Goal: Task Accomplishment & Management: Use online tool/utility

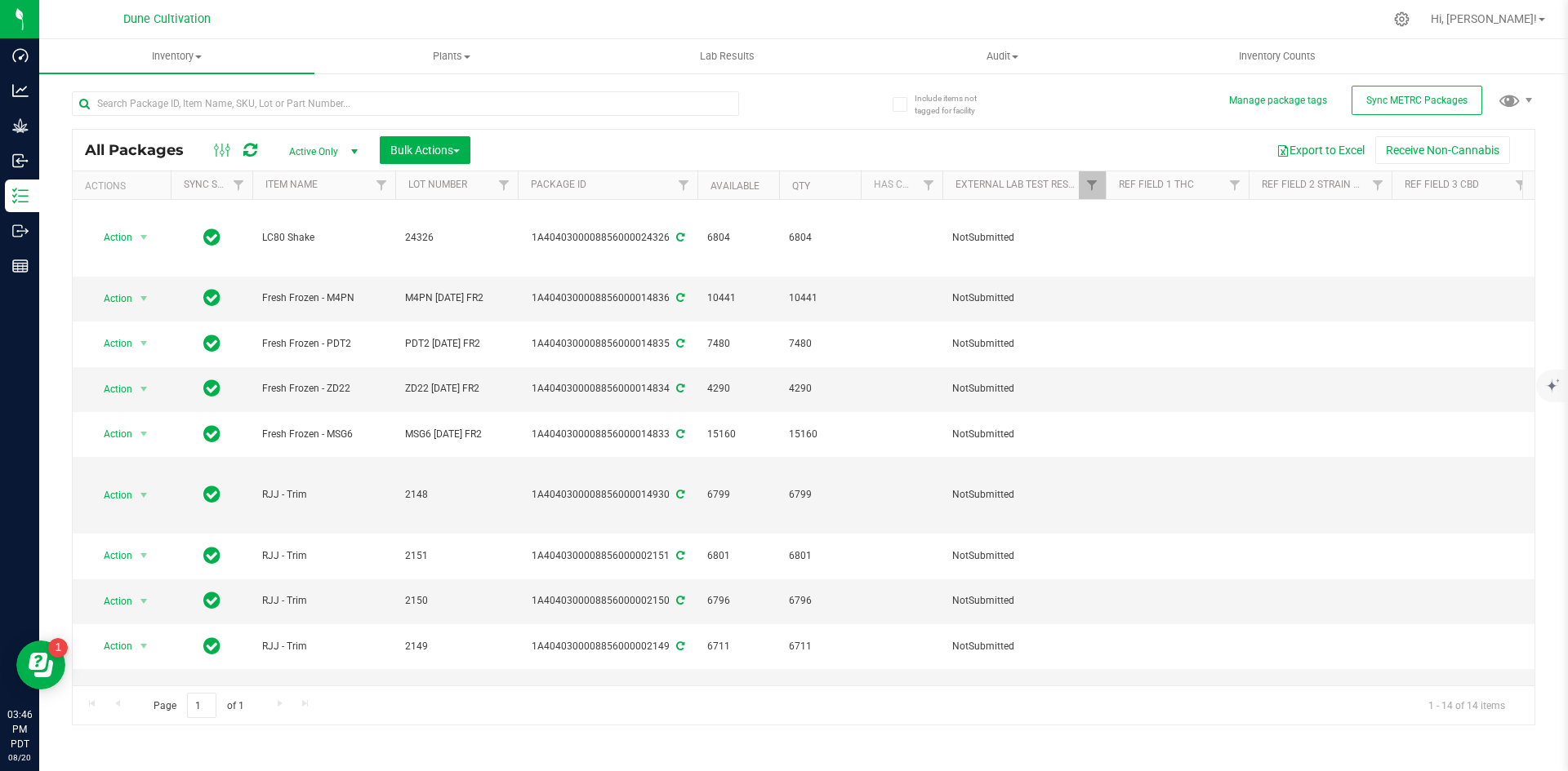
scroll to position [69, 0]
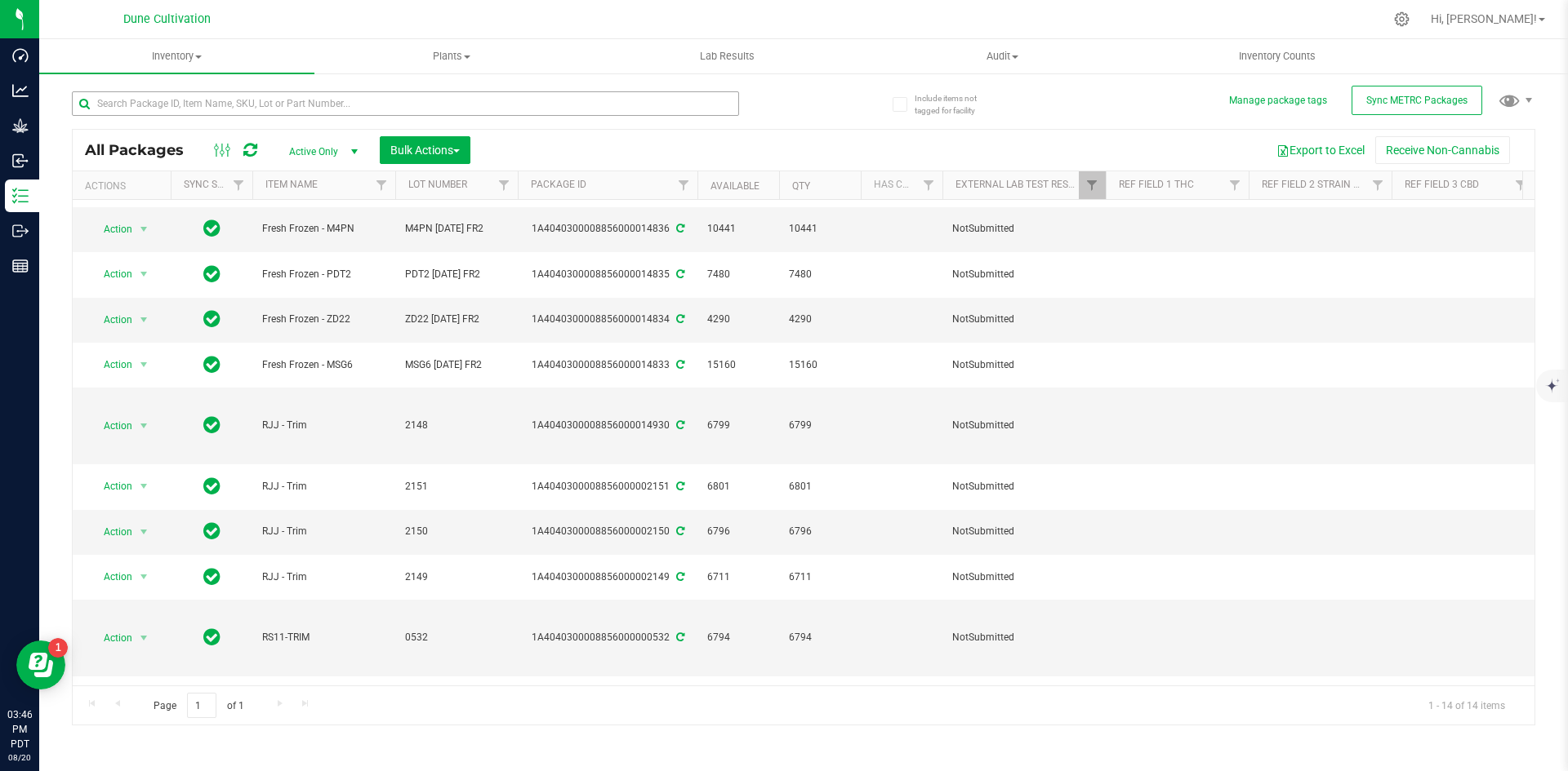
drag, startPoint x: 181, startPoint y: 89, endPoint x: 173, endPoint y: 99, distance: 12.8
click at [181, 89] on div at bounding box center [437, 103] width 731 height 53
click at [173, 99] on input "text" at bounding box center [405, 103] width 667 height 24
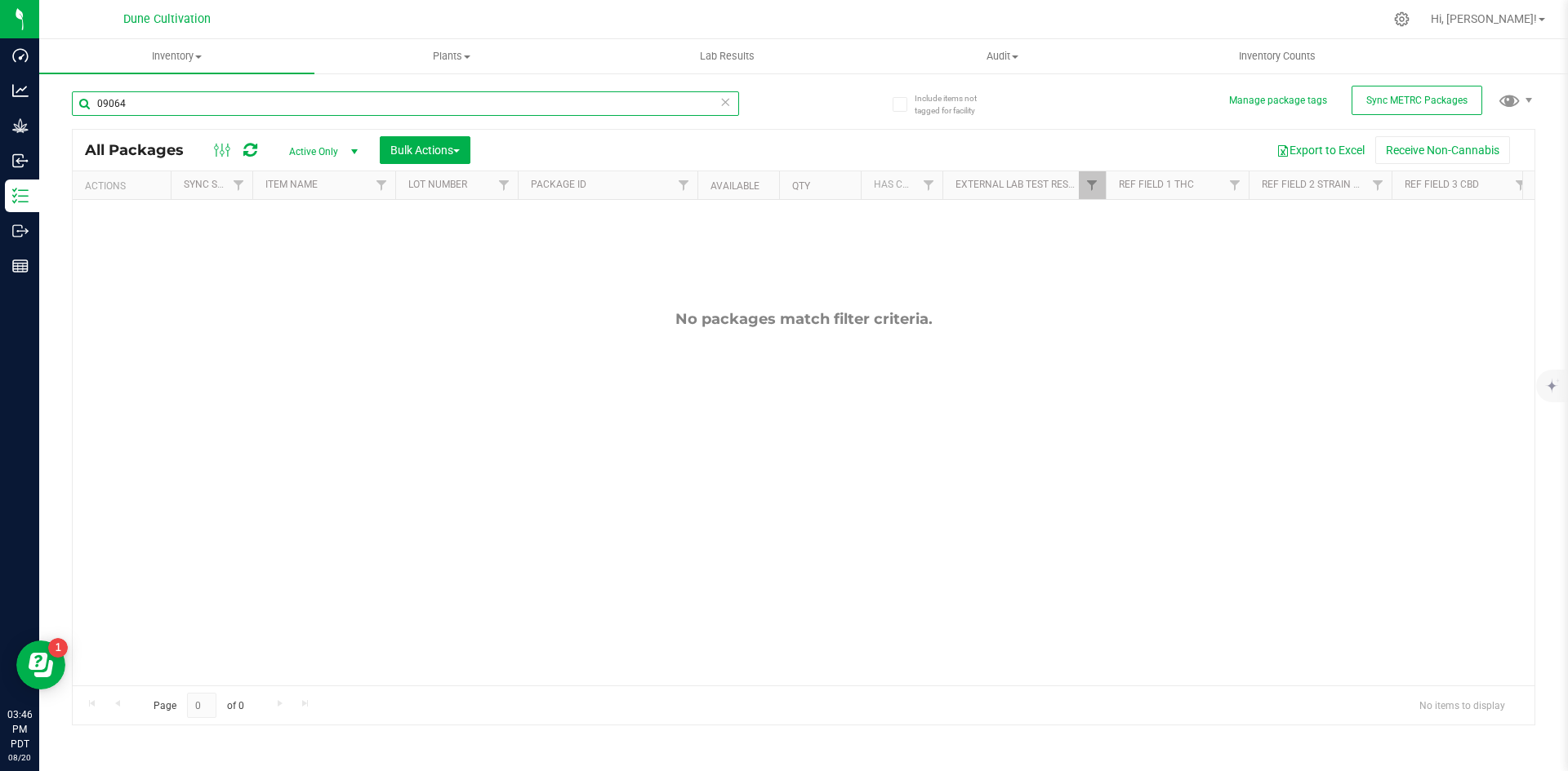
type input "09064"
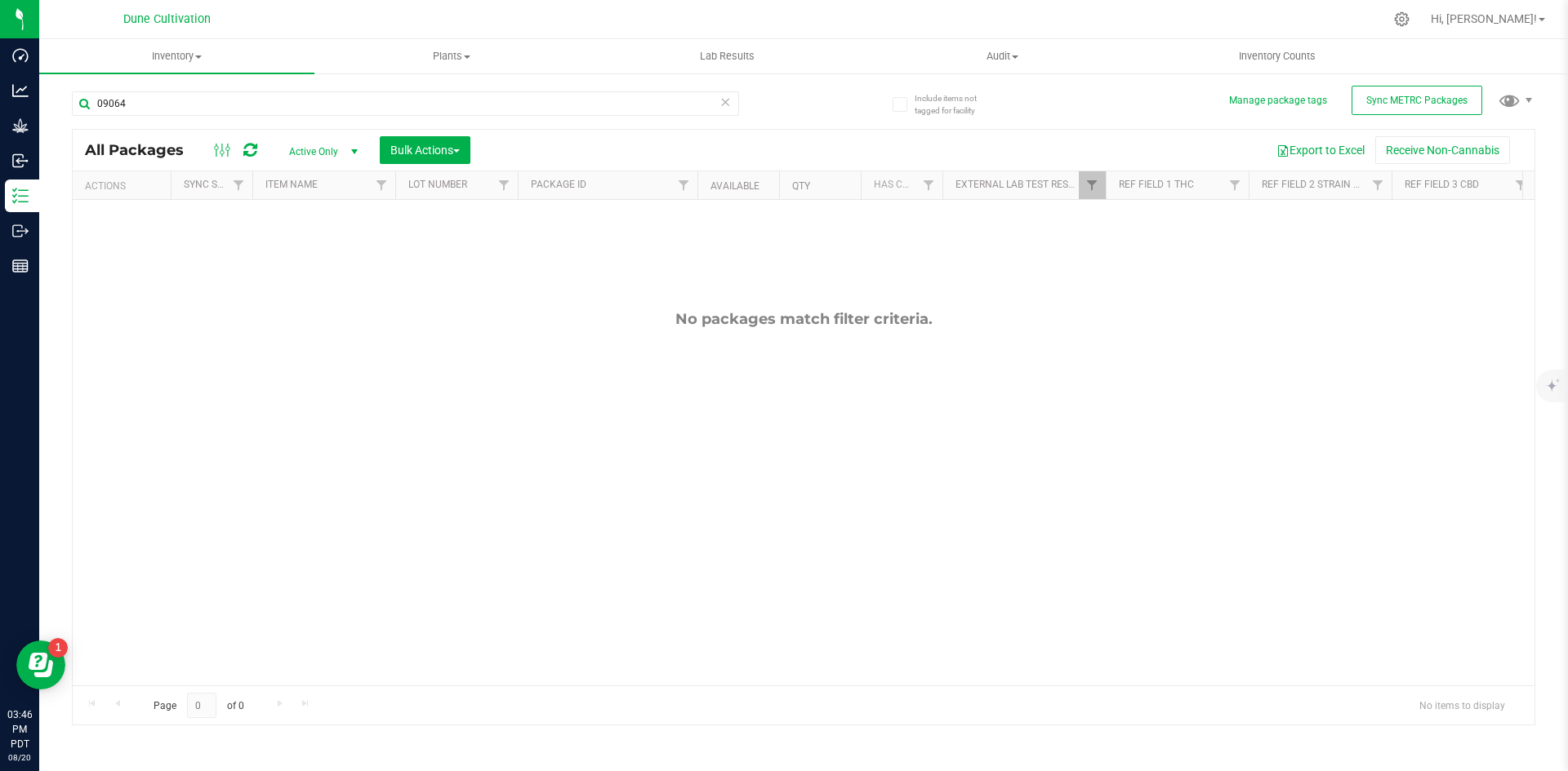
click at [309, 156] on span "Active Only" at bounding box center [320, 151] width 90 height 22
click at [296, 254] on li "All" at bounding box center [319, 250] width 89 height 24
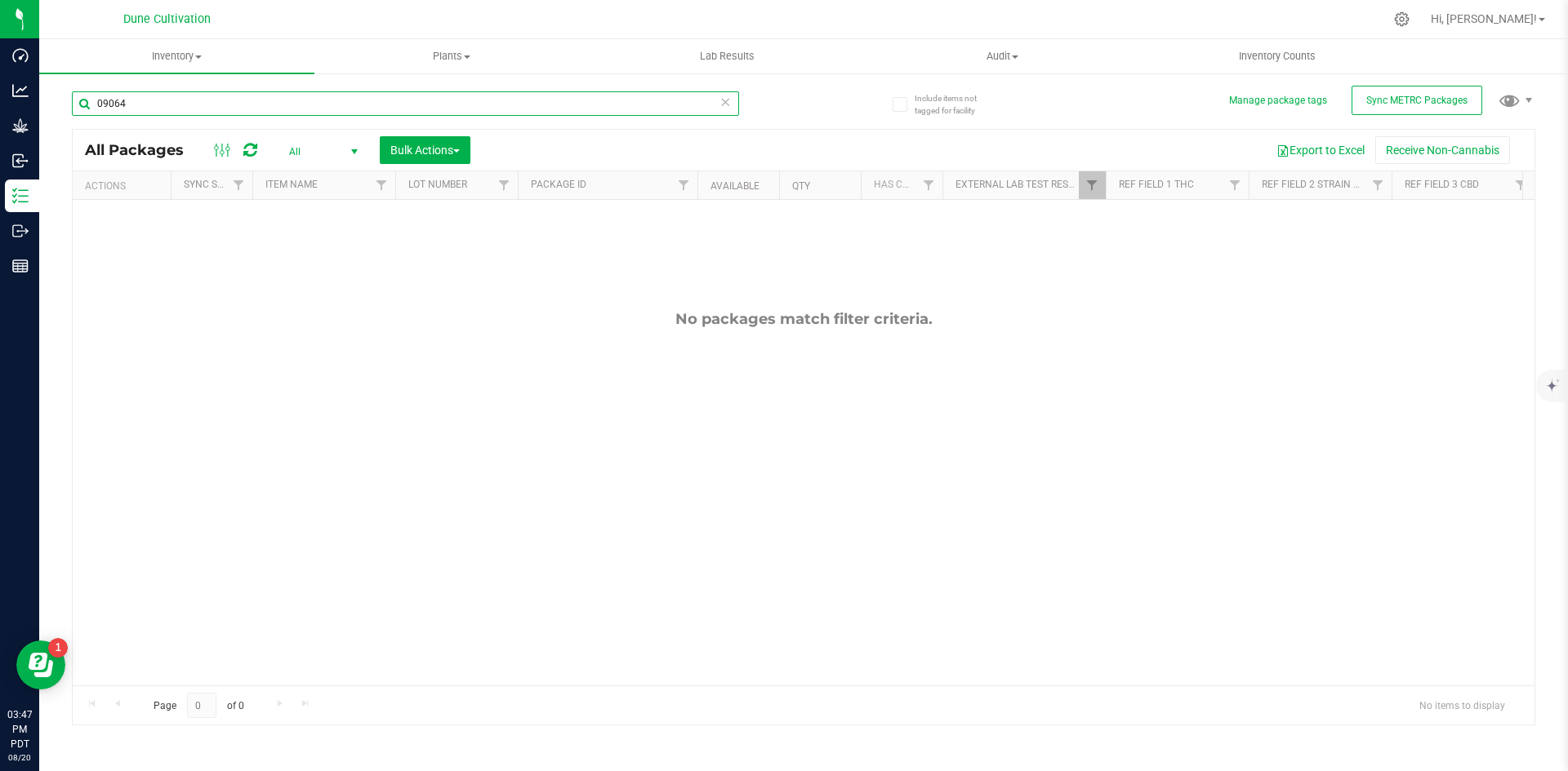
drag, startPoint x: 172, startPoint y: 110, endPoint x: 54, endPoint y: 91, distance: 119.5
click at [54, 91] on div "Include items not tagged for facility Manage package tags Sync METRC Packages 0…" at bounding box center [803, 321] width 1529 height 498
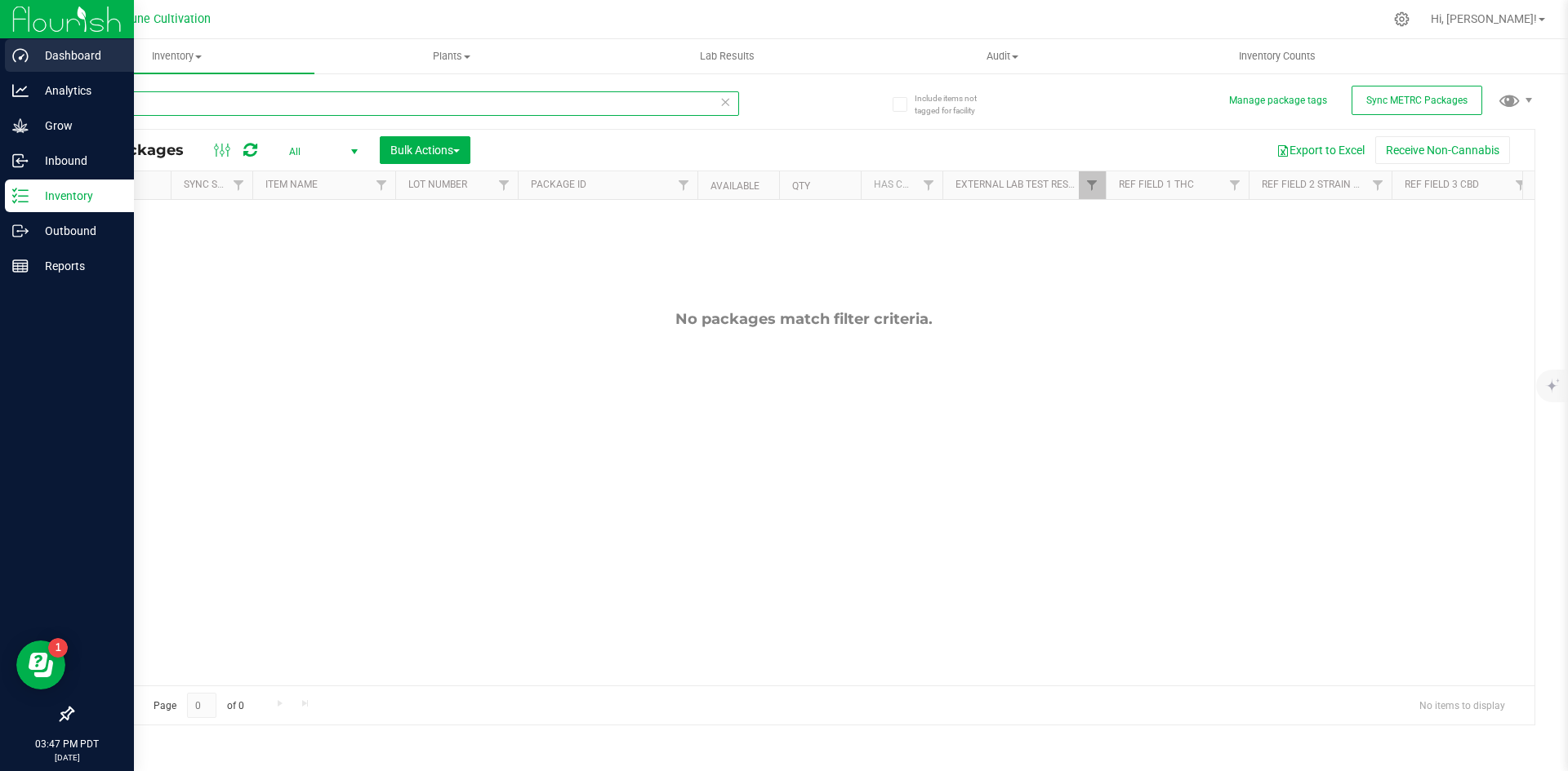
drag, startPoint x: 151, startPoint y: 93, endPoint x: 18, endPoint y: 68, distance: 135.3
click at [18, 68] on div "Dashboard Analytics Grow Inbound Inventory Outbound Reports 03:47 PM PDT [DATE]…" at bounding box center [784, 386] width 1568 height 771
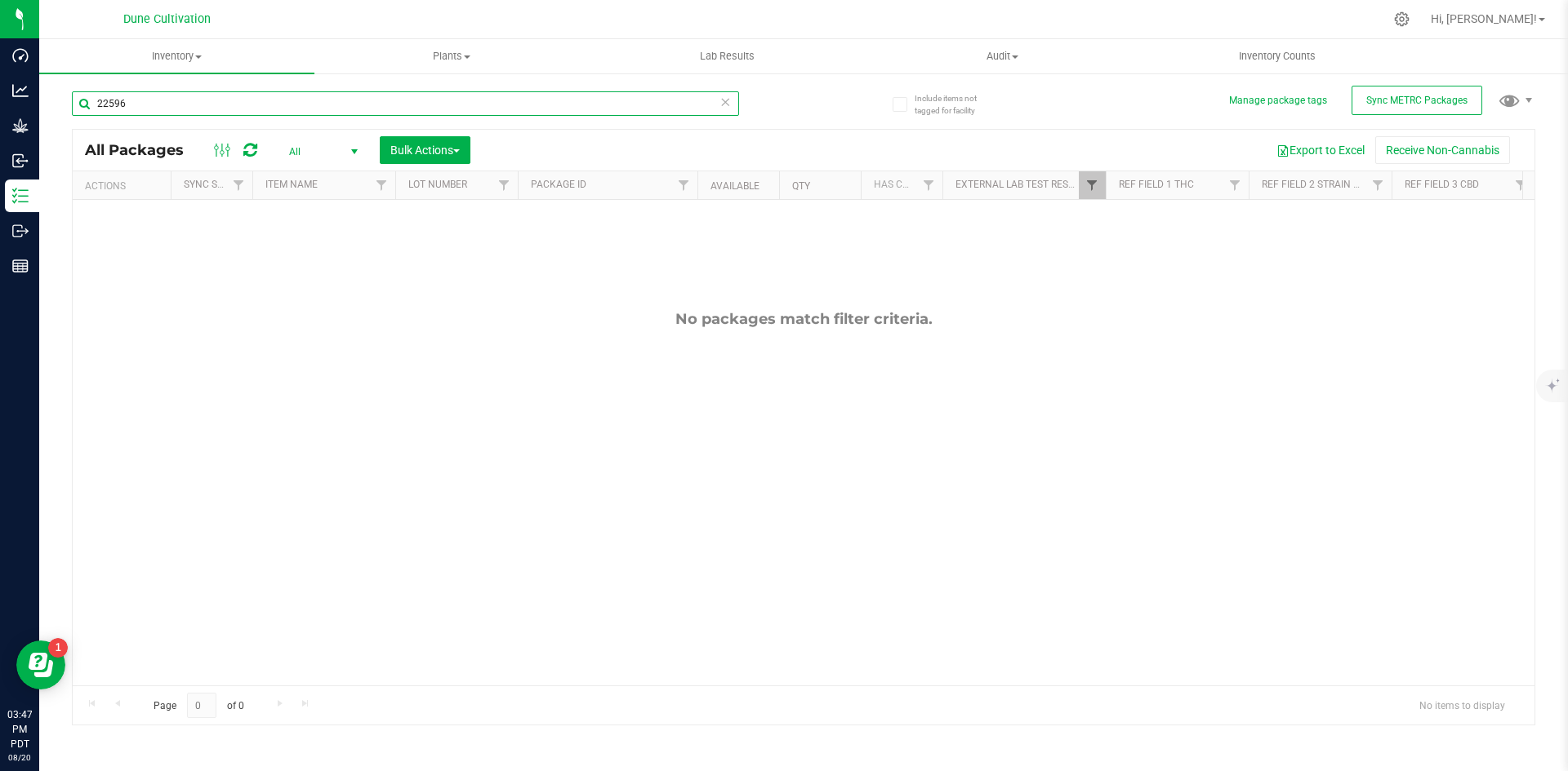
type input "22596"
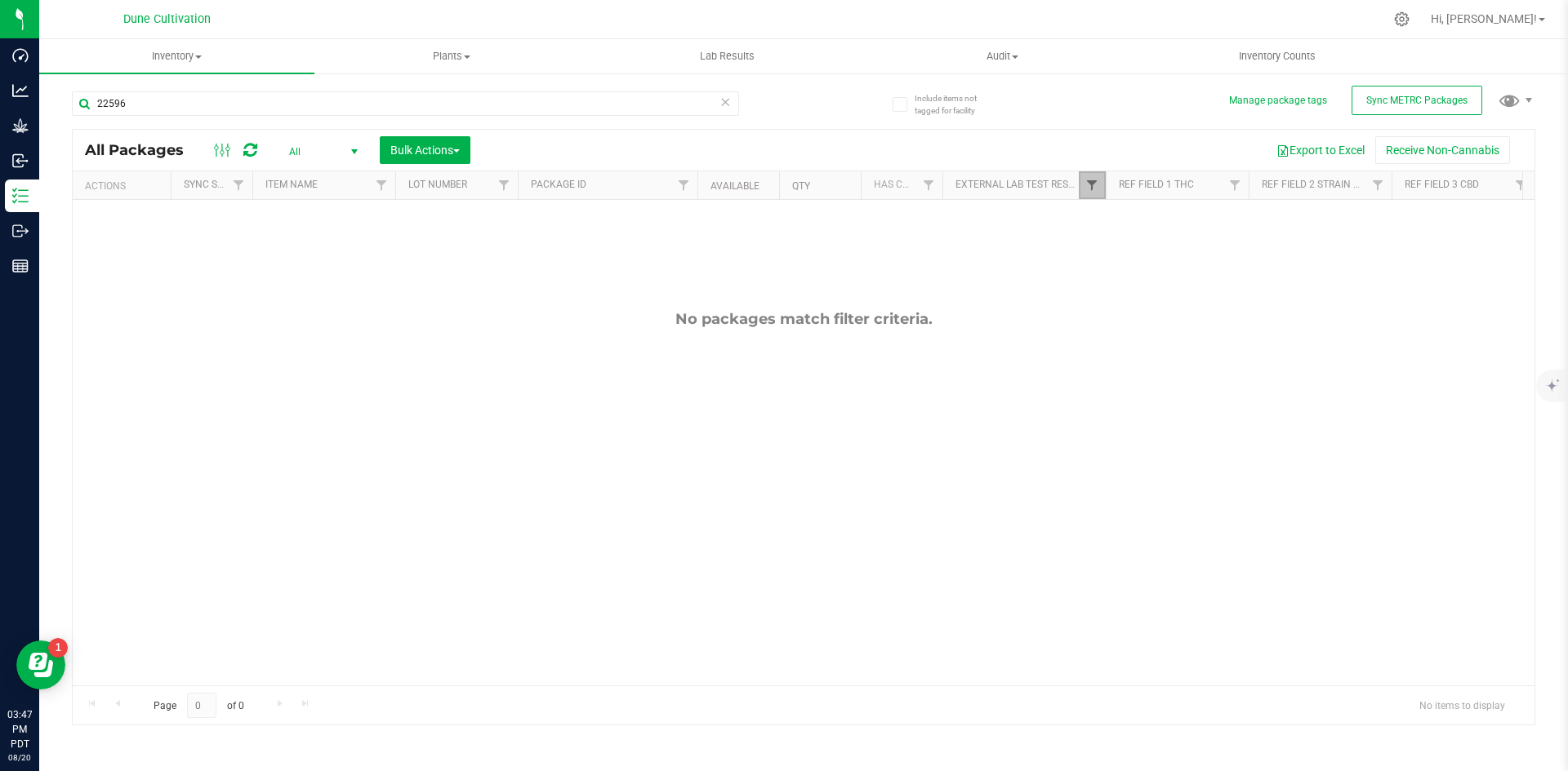
click at [1096, 192] on span "Filter" at bounding box center [1091, 185] width 13 height 13
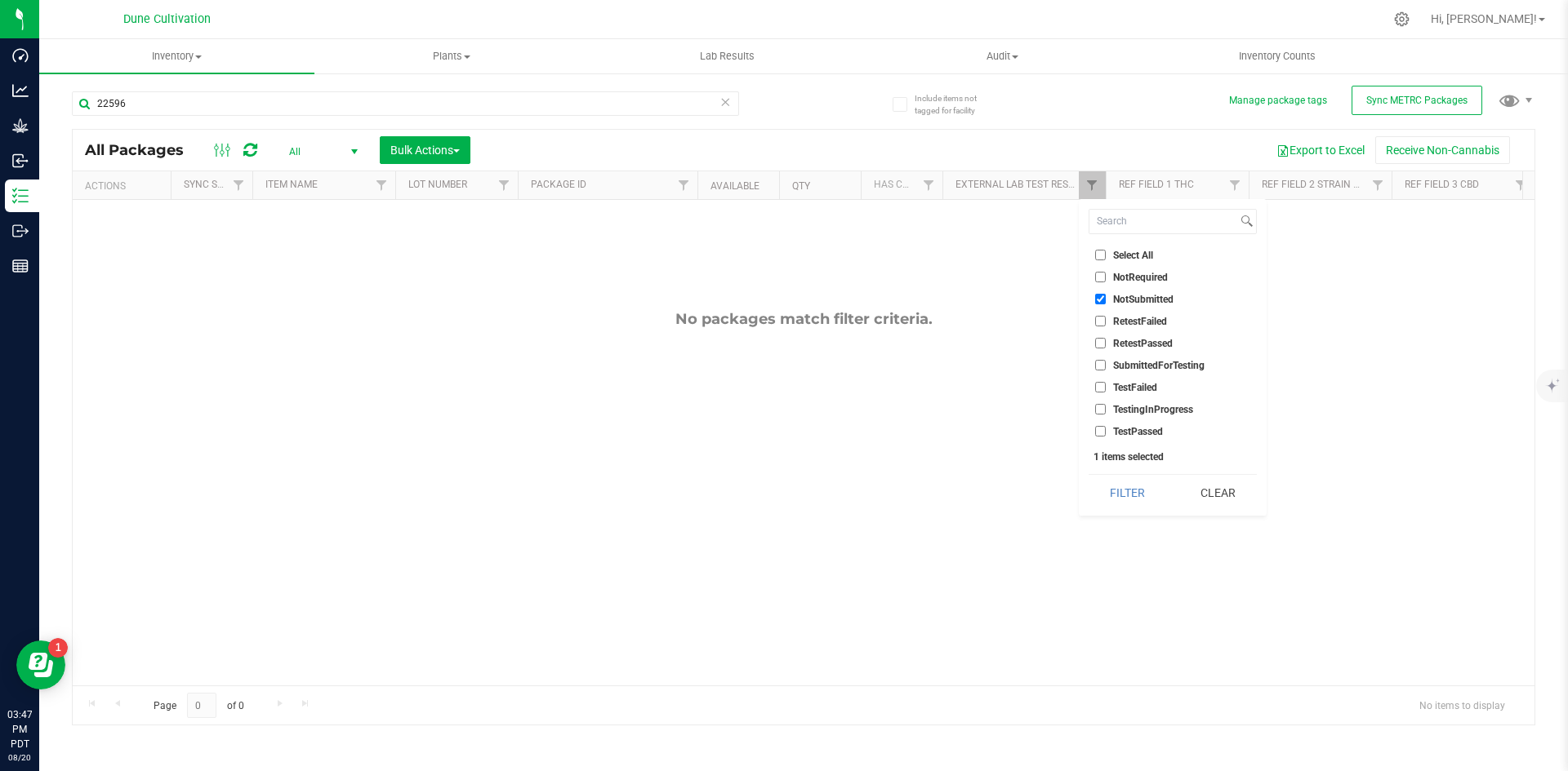
click at [1099, 429] on input "TestPassed" at bounding box center [1100, 431] width 11 height 11
checkbox input "true"
click at [1097, 291] on li "NotSubmitted" at bounding box center [1173, 300] width 168 height 18
click at [1099, 297] on input "NotSubmitted" at bounding box center [1100, 299] width 11 height 11
checkbox input "false"
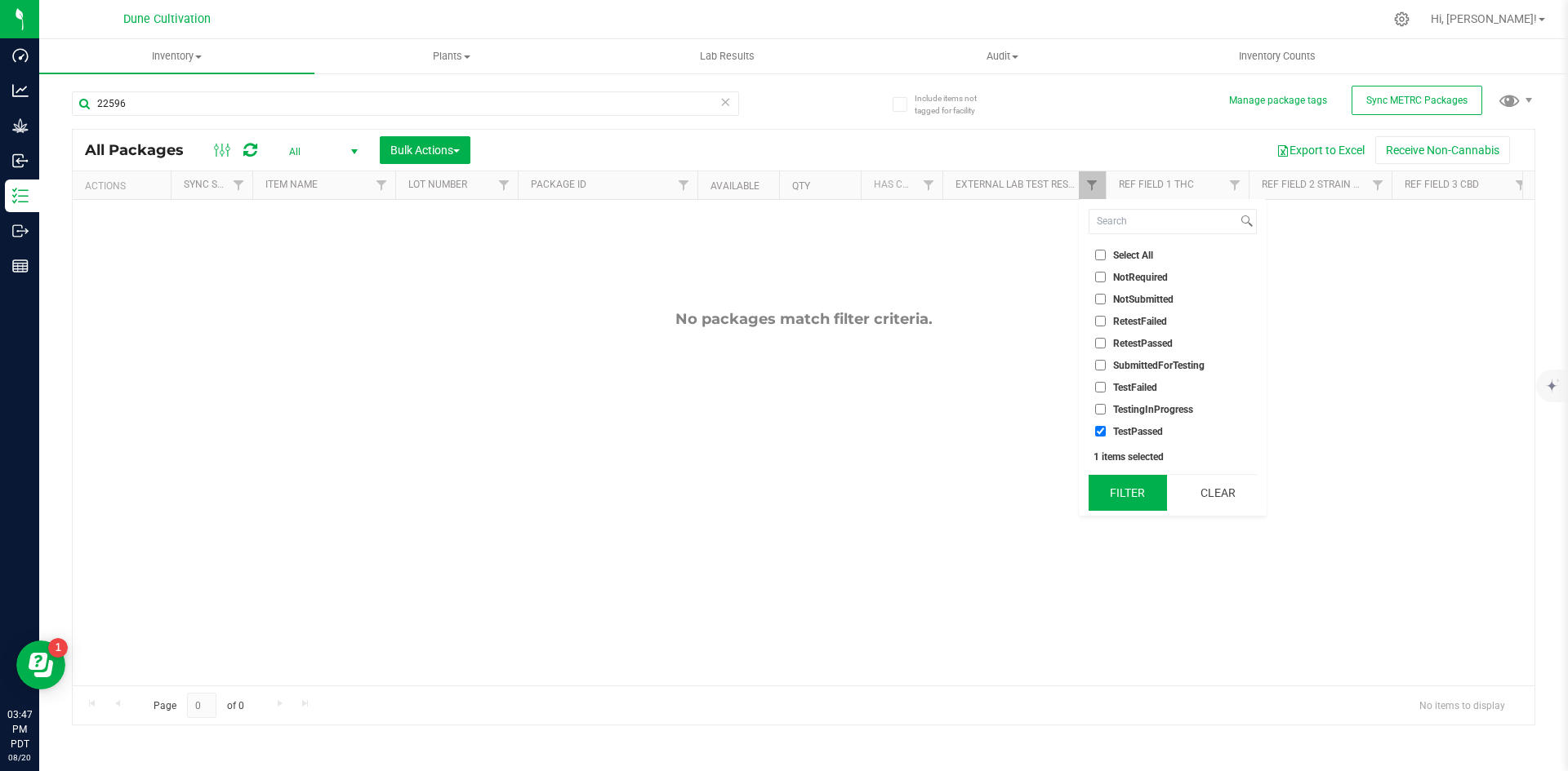
click at [1117, 498] on button "Filter" at bounding box center [1128, 493] width 79 height 36
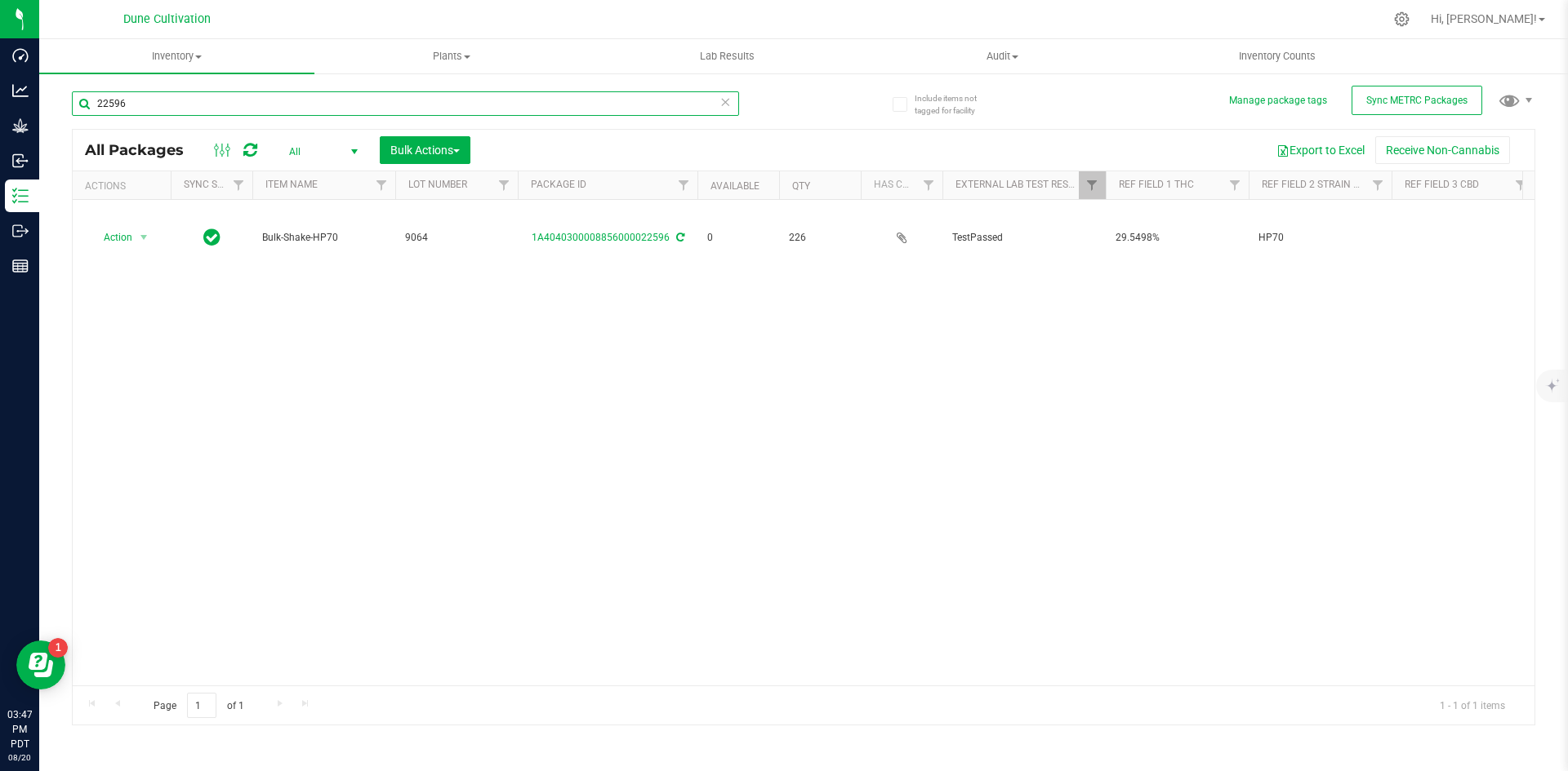
drag, startPoint x: 165, startPoint y: 106, endPoint x: 45, endPoint y: 83, distance: 122.2
click at [45, 83] on div "Include items not tagged for facility Manage package tags Sync METRC Packages 2…" at bounding box center [803, 321] width 1529 height 498
type input "09064"
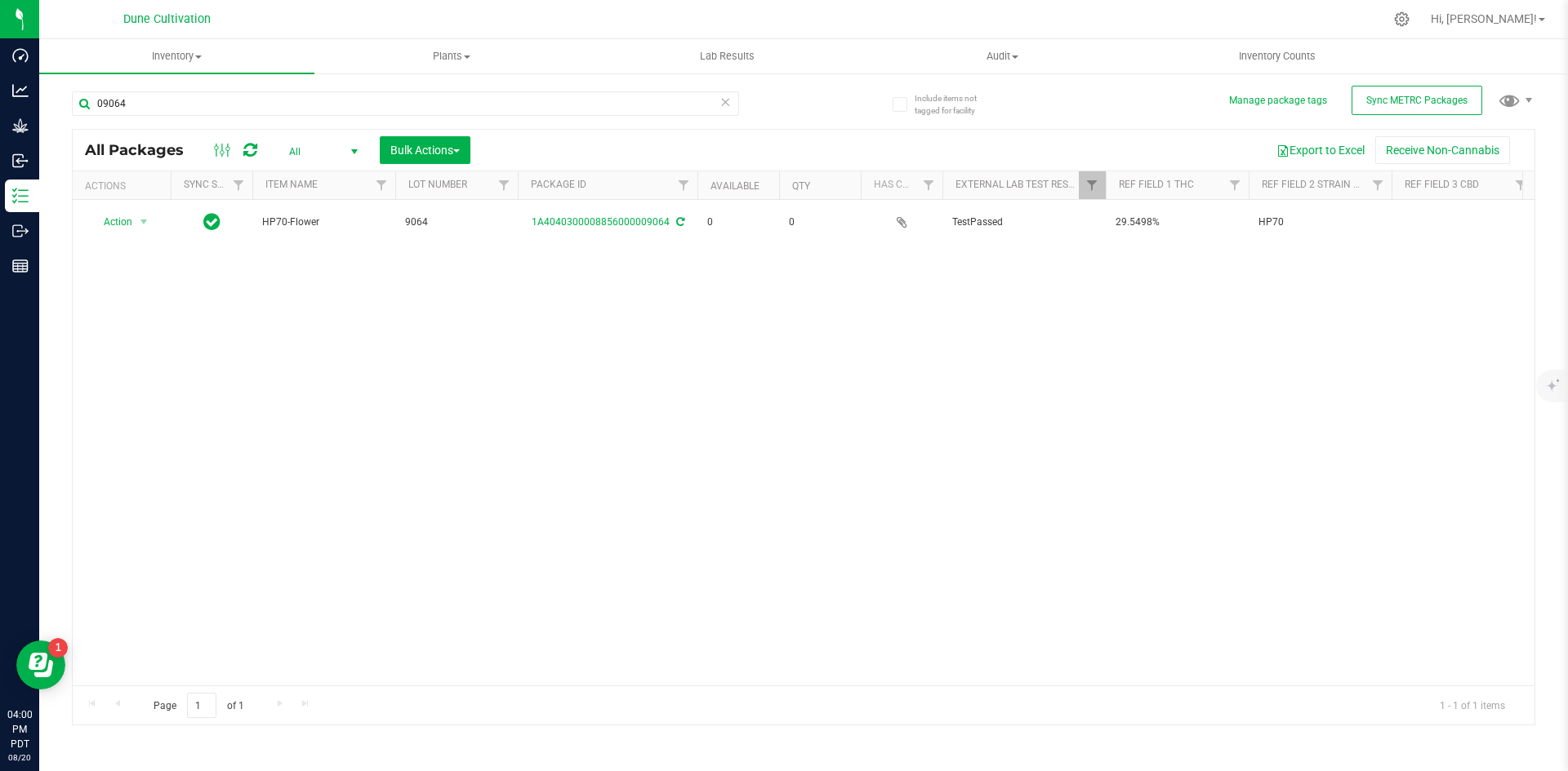
click at [725, 102] on icon at bounding box center [726, 101] width 12 height 19
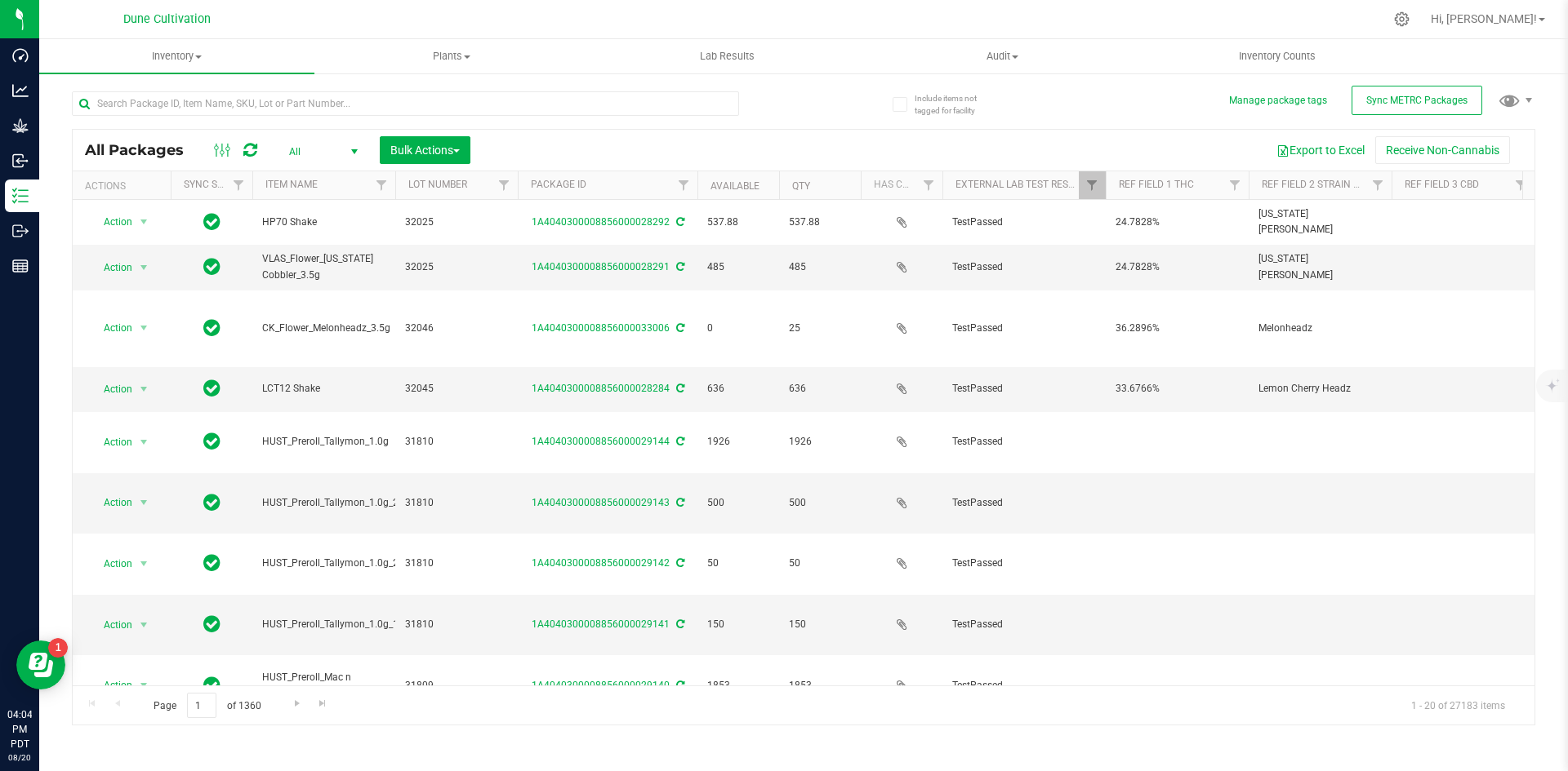
click at [365, 87] on div at bounding box center [437, 103] width 731 height 53
click at [356, 94] on input "text" at bounding box center [405, 103] width 667 height 24
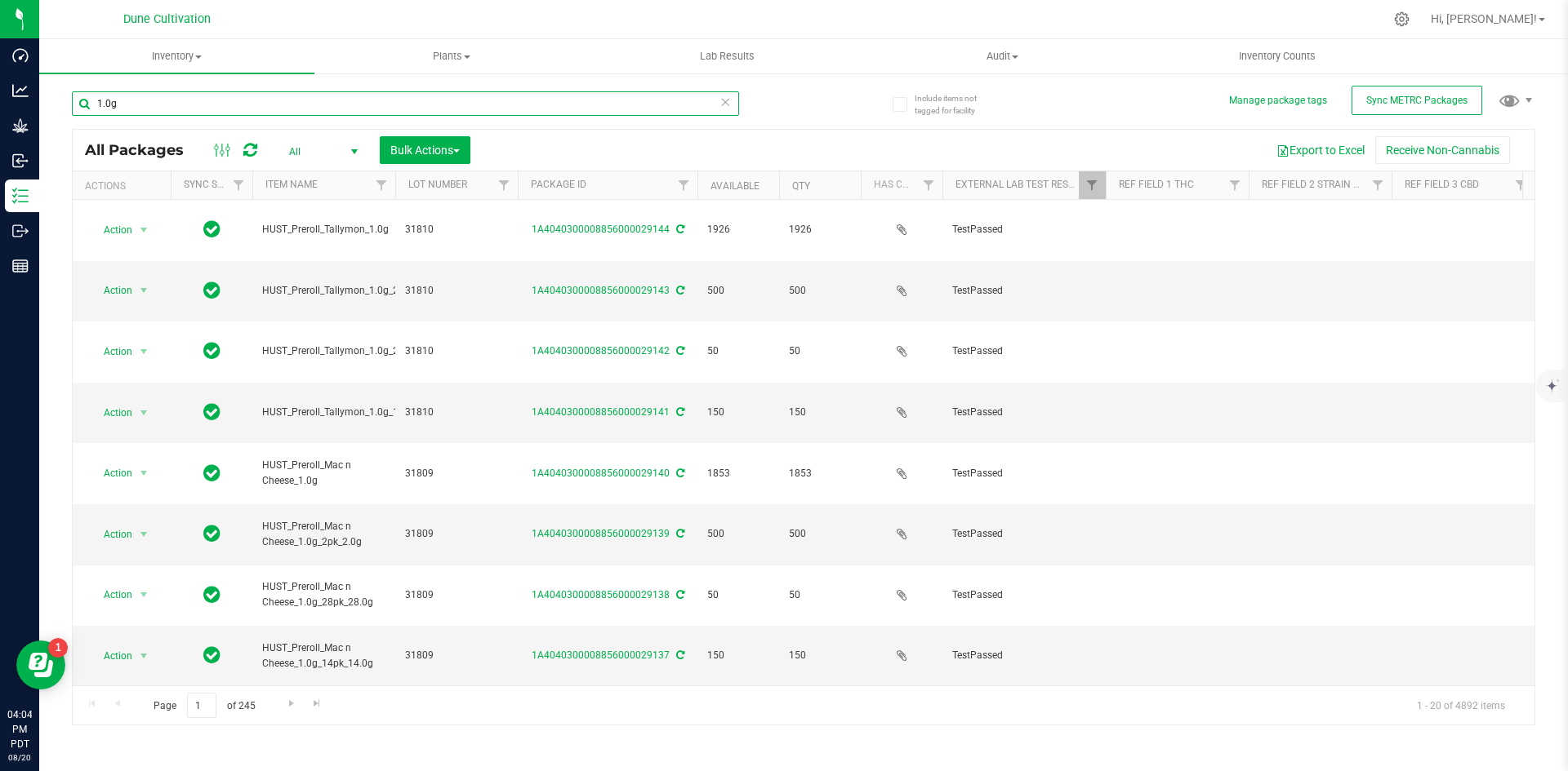
type input "1.0g"
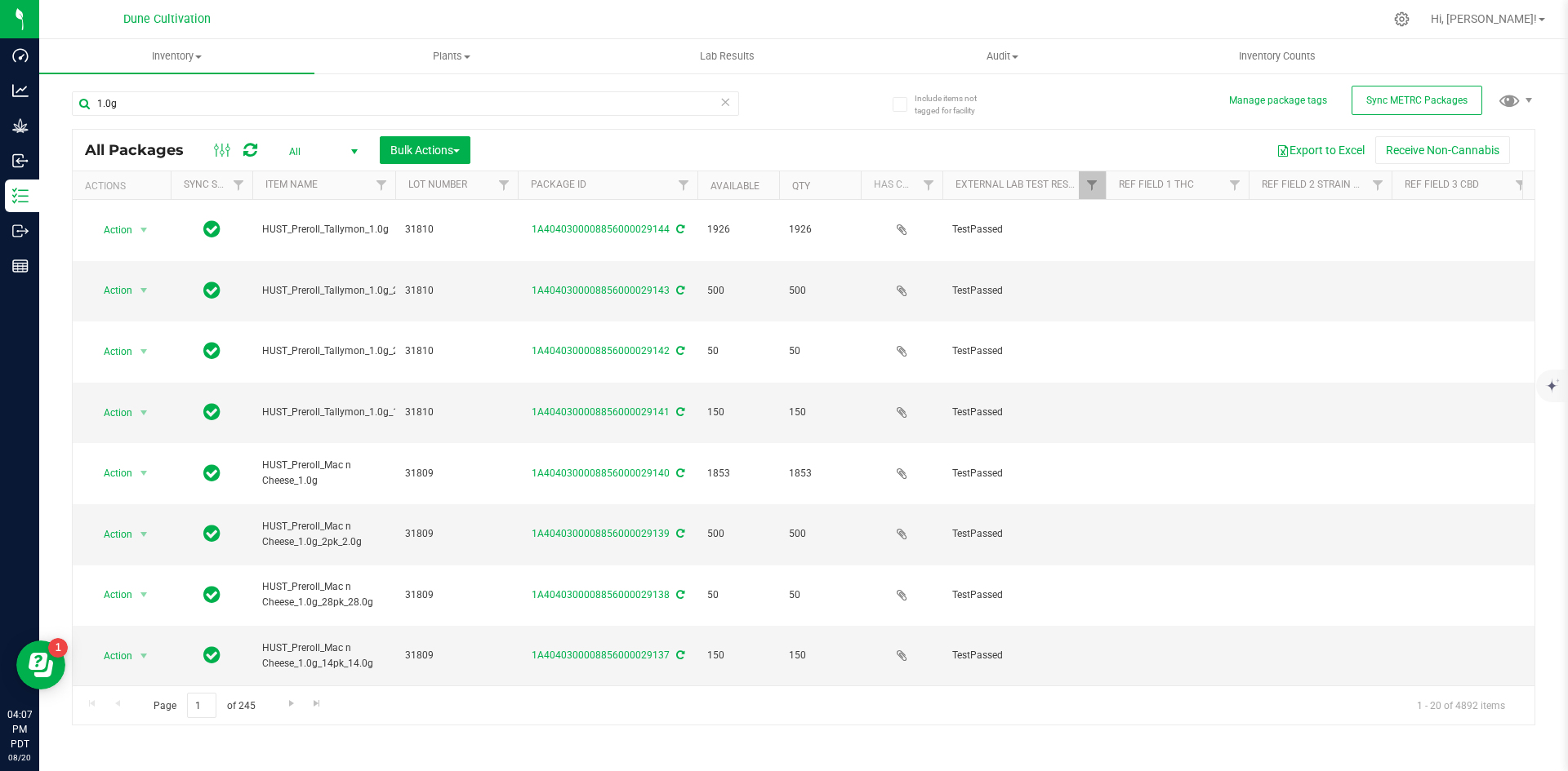
click at [725, 98] on icon at bounding box center [726, 101] width 12 height 19
